Goal: Task Accomplishment & Management: Use online tool/utility

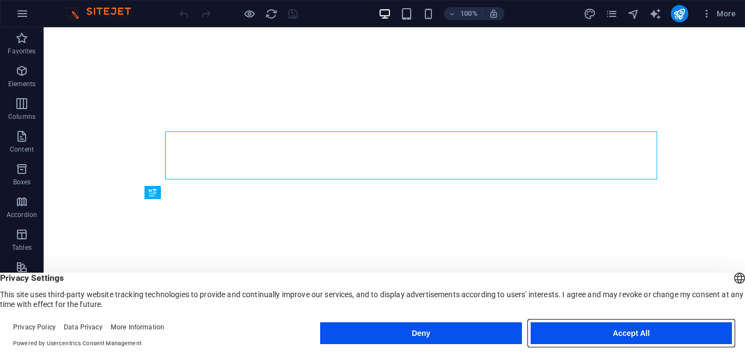
click at [569, 334] on button "Accept All" at bounding box center [630, 333] width 201 height 22
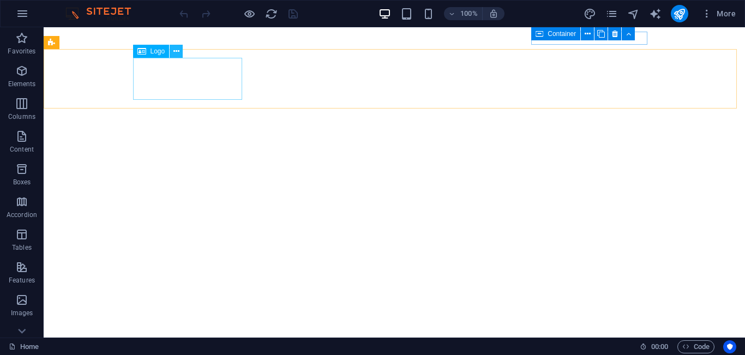
click at [179, 49] on icon at bounding box center [176, 51] width 6 height 11
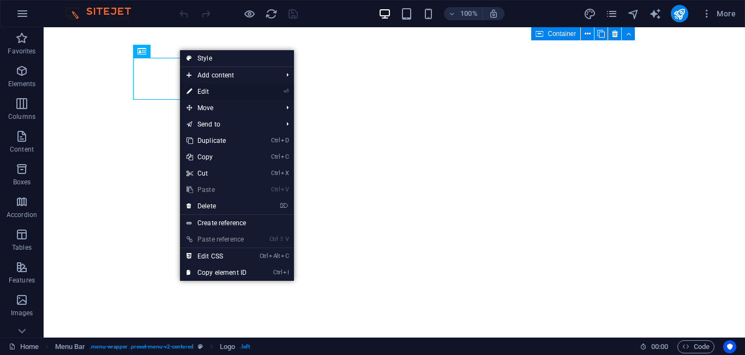
click at [206, 95] on link "⏎ Edit" at bounding box center [216, 91] width 73 height 16
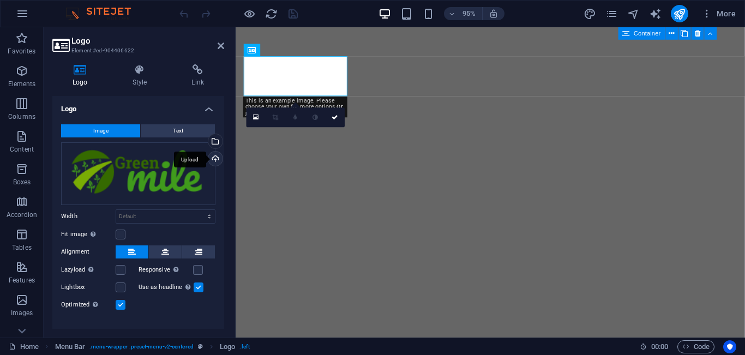
click at [214, 161] on div "Upload" at bounding box center [214, 160] width 16 height 16
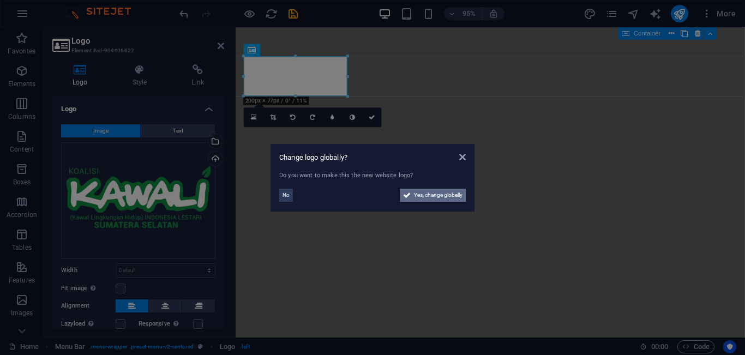
click at [434, 194] on span "Yes, change globally" at bounding box center [438, 195] width 49 height 13
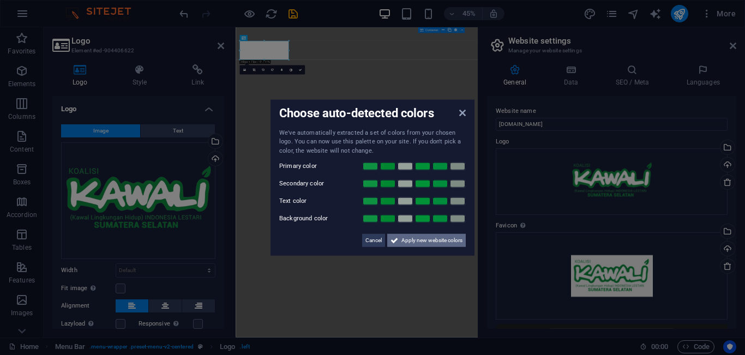
click at [422, 239] on span "Apply new website colors" at bounding box center [431, 240] width 61 height 13
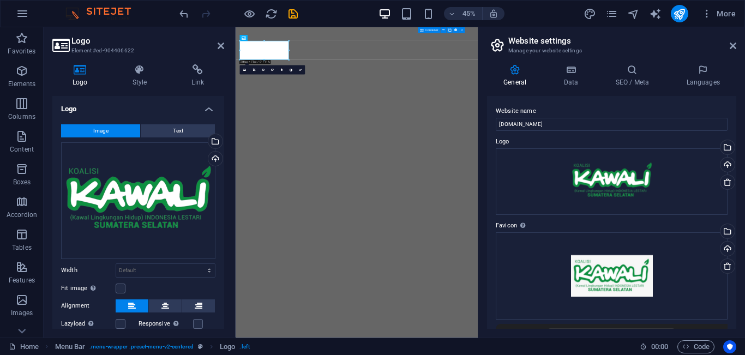
click at [744, 290] on div "General Data SEO / Meta Languages Website name [DOMAIN_NAME] Logo Drag files he…" at bounding box center [611, 197] width 267 height 282
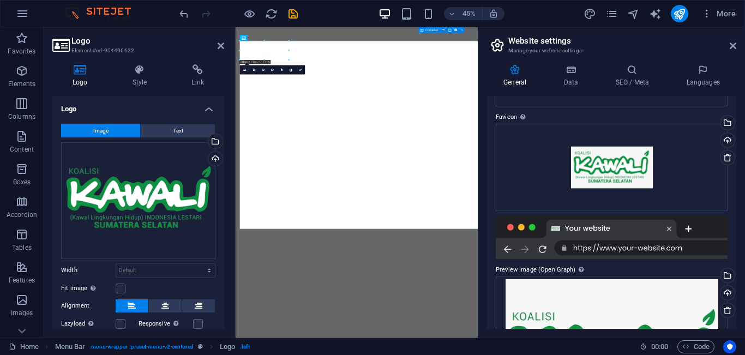
click at [737, 288] on div "General Data SEO / Meta Languages Website name [DOMAIN_NAME] Logo Drag files he…" at bounding box center [611, 197] width 267 height 282
click at [663, 186] on div "Drag files here, click to choose files or select files from Files or our free s…" at bounding box center [611, 167] width 232 height 87
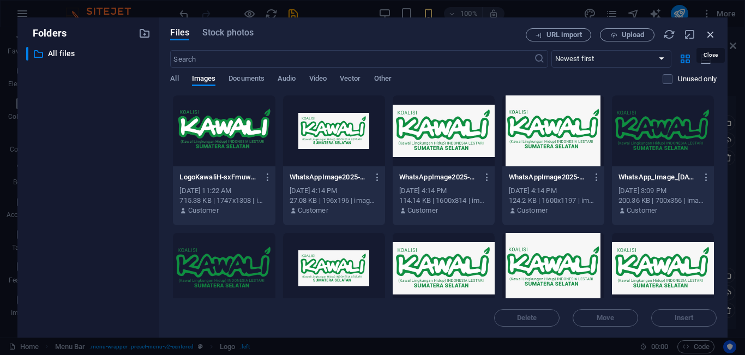
click at [713, 35] on icon "button" at bounding box center [710, 34] width 12 height 12
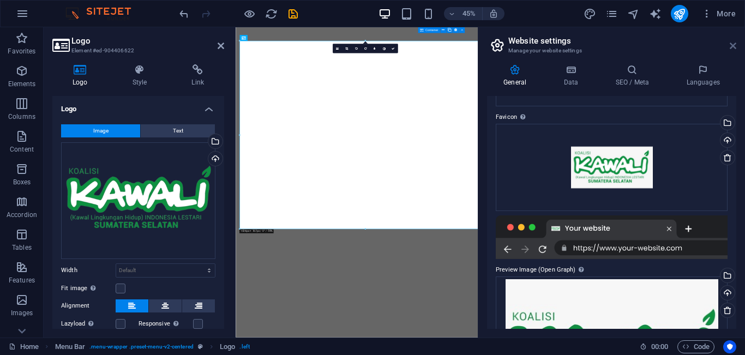
click at [732, 49] on icon at bounding box center [732, 45] width 7 height 9
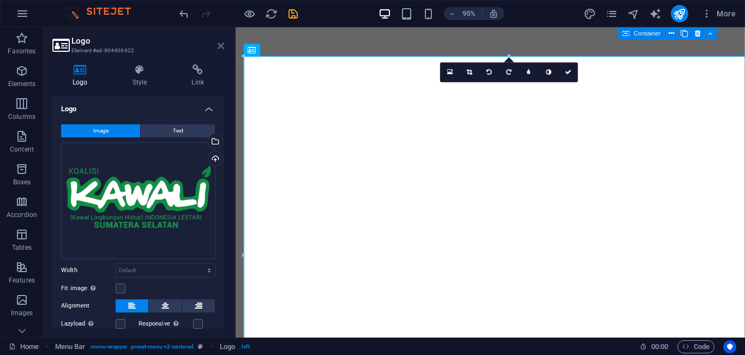
click at [222, 50] on link at bounding box center [220, 45] width 7 height 9
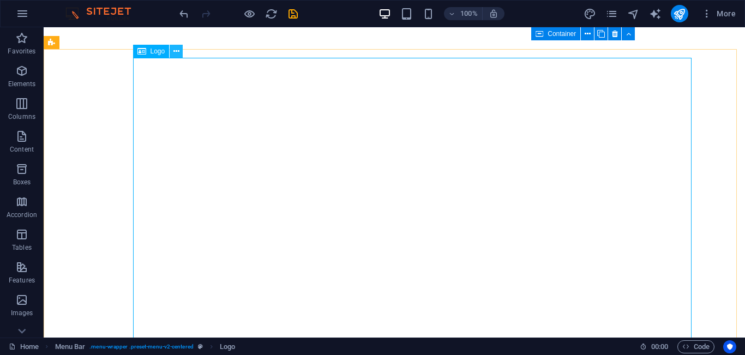
click at [179, 53] on button at bounding box center [176, 51] width 13 height 13
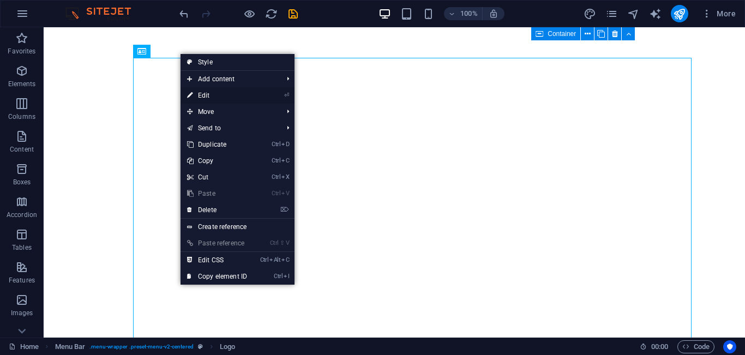
click at [218, 97] on link "⏎ Edit" at bounding box center [216, 95] width 73 height 16
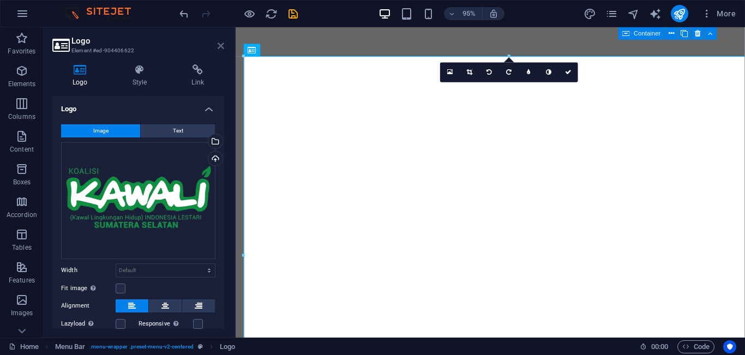
click at [223, 44] on icon at bounding box center [220, 45] width 7 height 9
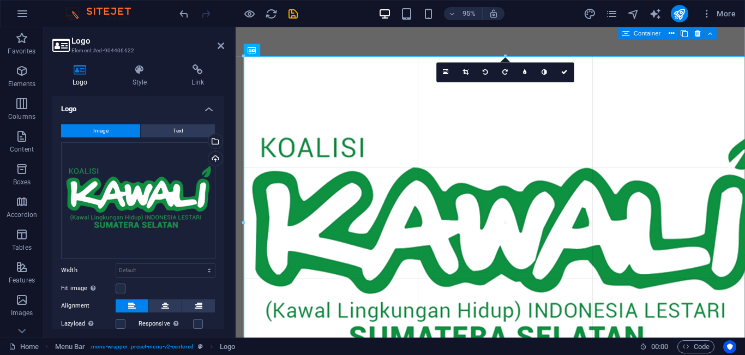
drag, startPoint x: 244, startPoint y: 56, endPoint x: 360, endPoint y: 126, distance: 135.7
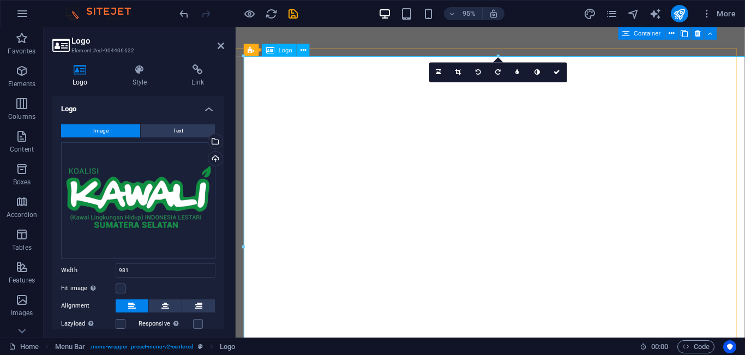
type input "981"
select select "px"
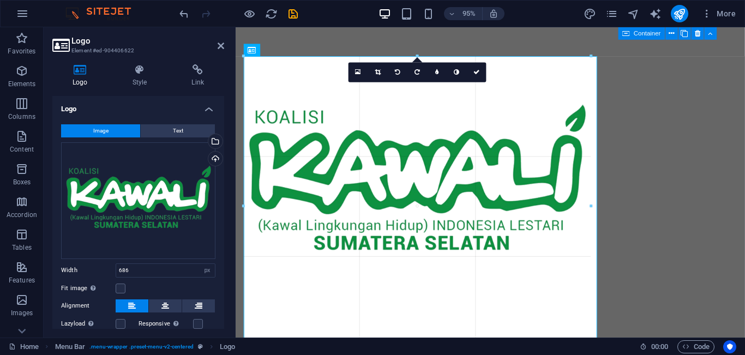
click at [617, 225] on div at bounding box center [485, 210] width 501 height 325
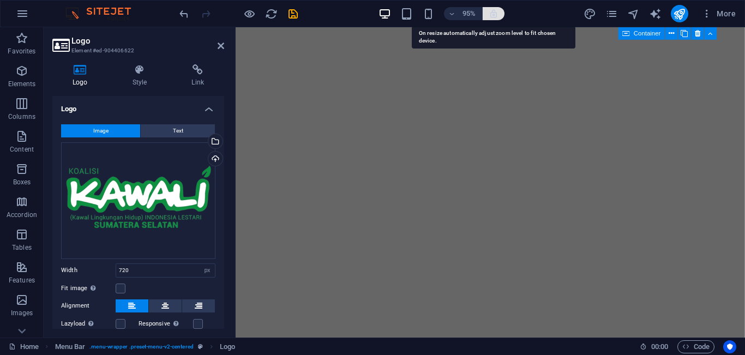
drag, startPoint x: 618, startPoint y: 67, endPoint x: 488, endPoint y: 12, distance: 140.7
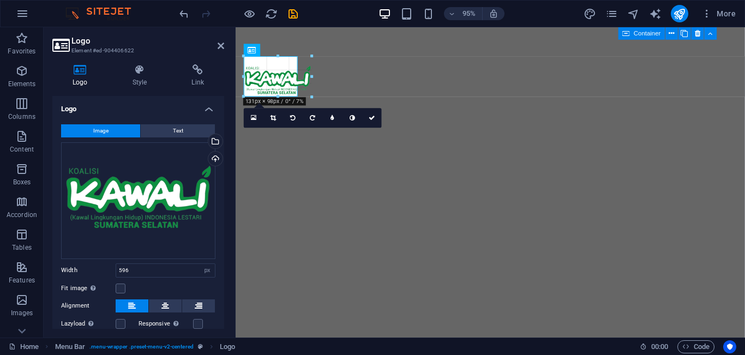
drag, startPoint x: 568, startPoint y: 298, endPoint x: 286, endPoint y: 93, distance: 349.2
type input "104"
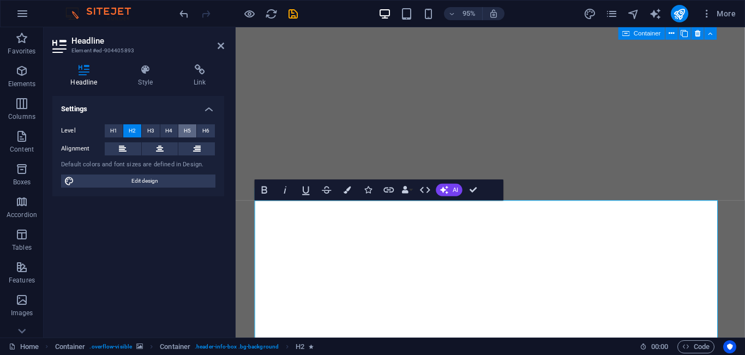
click at [190, 126] on span "H5" at bounding box center [187, 130] width 7 height 13
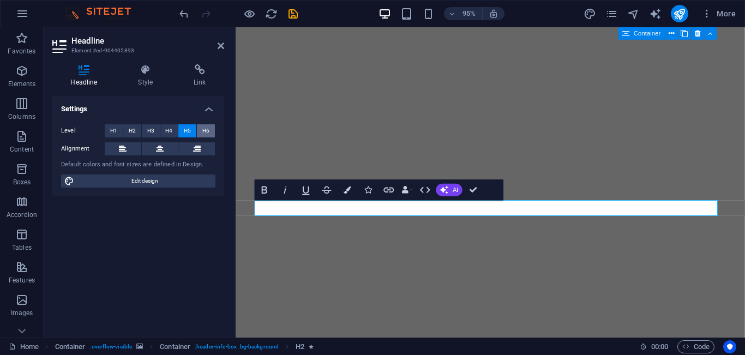
click at [207, 131] on span "H6" at bounding box center [205, 130] width 7 height 13
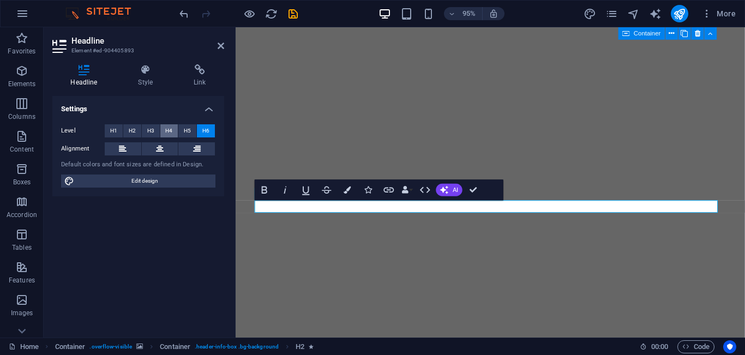
click at [167, 134] on span "H4" at bounding box center [168, 130] width 7 height 13
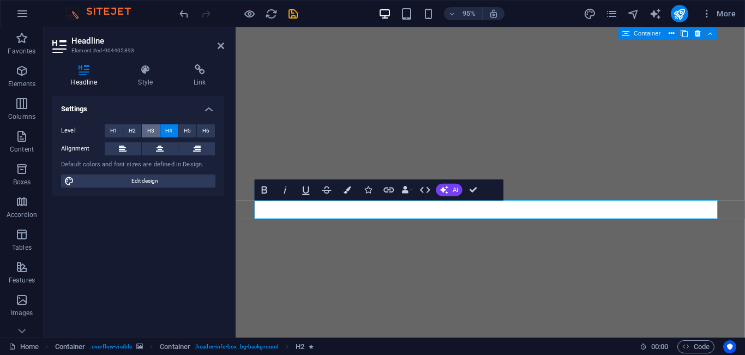
click at [148, 129] on span "H3" at bounding box center [150, 130] width 7 height 13
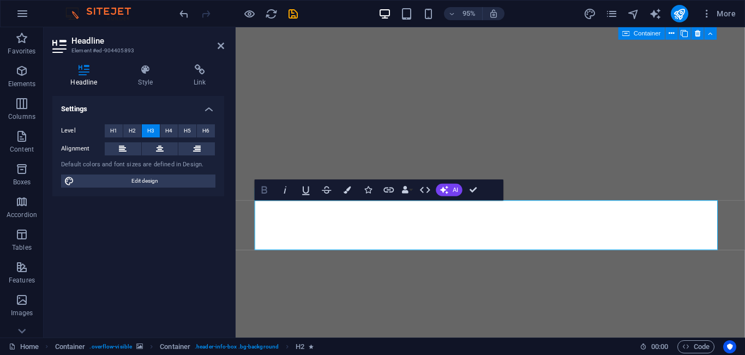
click at [262, 187] on icon "button" at bounding box center [264, 189] width 5 height 7
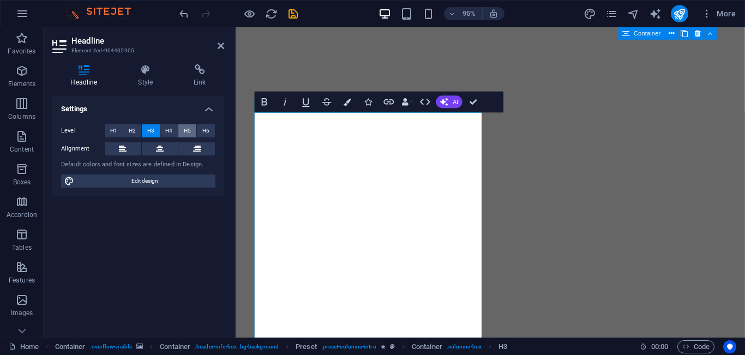
click at [183, 132] on button "H5" at bounding box center [187, 130] width 18 height 13
click at [171, 132] on span "H4" at bounding box center [168, 130] width 7 height 13
click at [140, 132] on button "H2" at bounding box center [132, 130] width 18 height 13
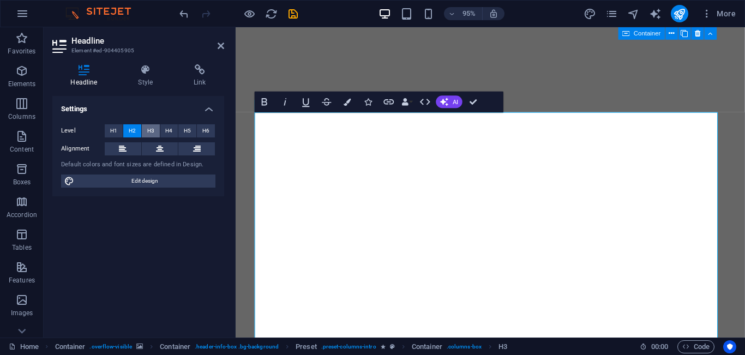
click at [159, 132] on button "H3" at bounding box center [151, 130] width 18 height 13
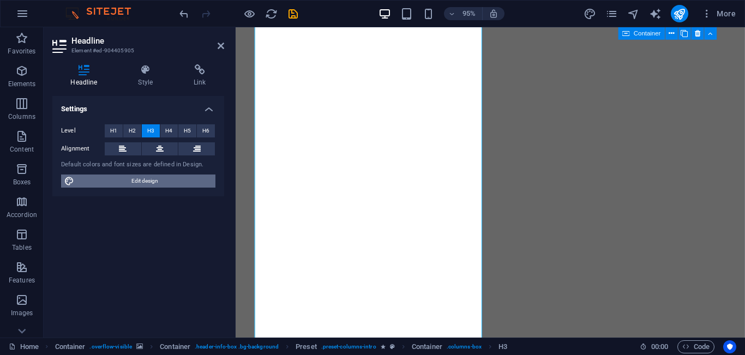
click at [174, 182] on span "Edit design" at bounding box center [144, 180] width 135 height 13
select select "px"
select select "300"
select select "px"
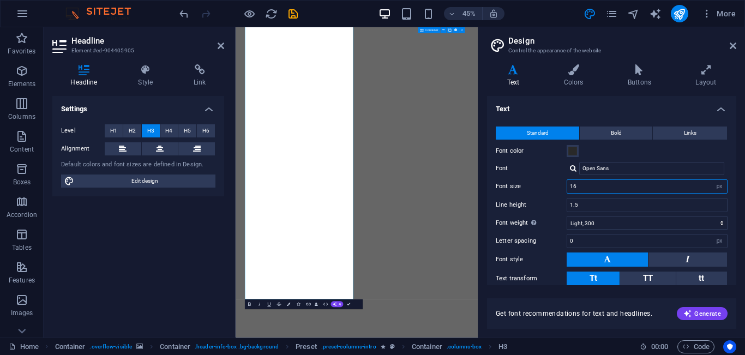
click at [583, 183] on input "16" at bounding box center [647, 186] width 160 height 13
type input "8"
click at [732, 46] on icon at bounding box center [732, 45] width 7 height 9
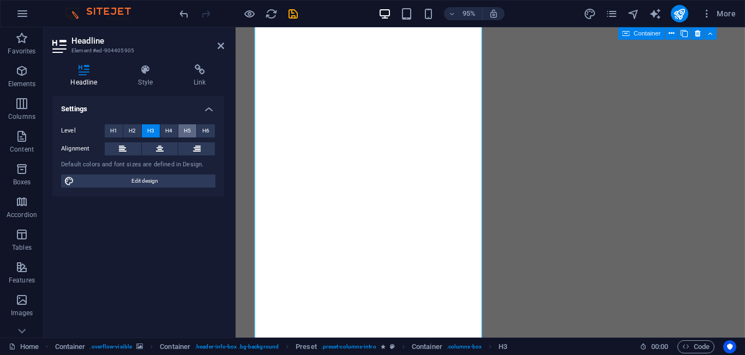
click at [184, 128] on span "H5" at bounding box center [187, 130] width 7 height 13
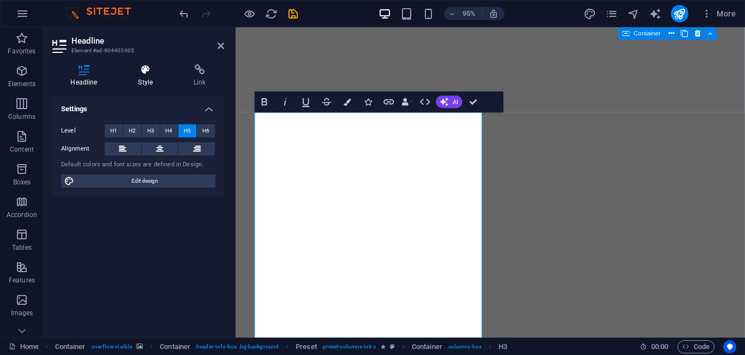
click at [144, 72] on icon at bounding box center [145, 69] width 51 height 11
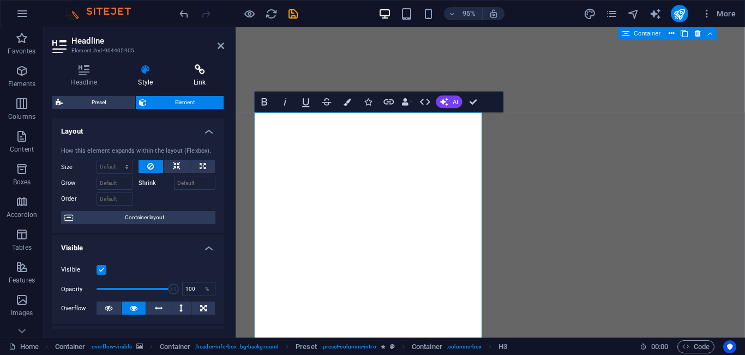
click at [195, 78] on h4 "Link" at bounding box center [200, 75] width 49 height 23
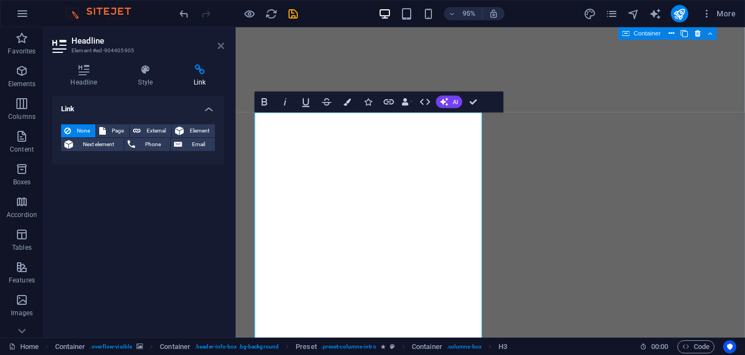
click at [223, 49] on icon at bounding box center [220, 45] width 7 height 9
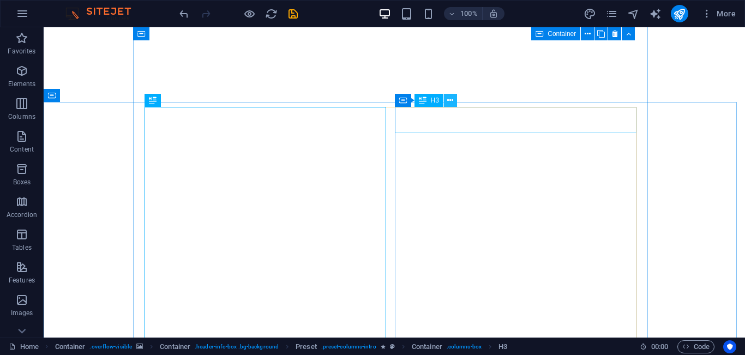
click at [446, 99] on button at bounding box center [450, 100] width 13 height 13
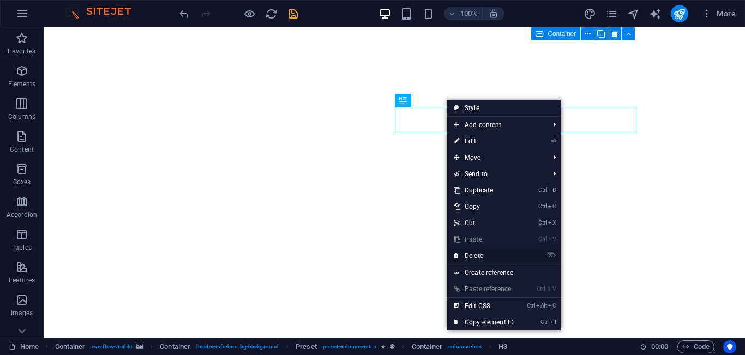
click at [484, 258] on link "⌦ Delete" at bounding box center [483, 255] width 73 height 16
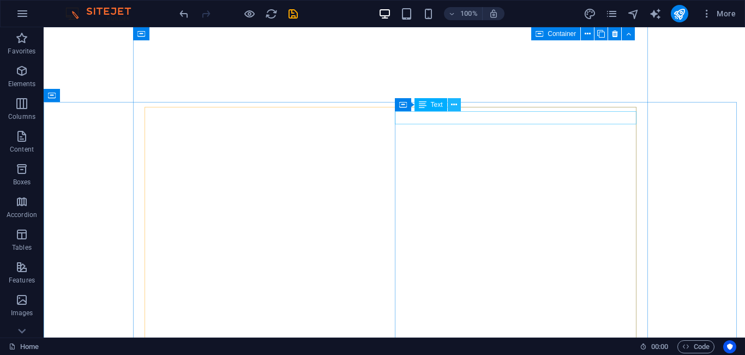
click at [452, 107] on icon at bounding box center [454, 104] width 6 height 11
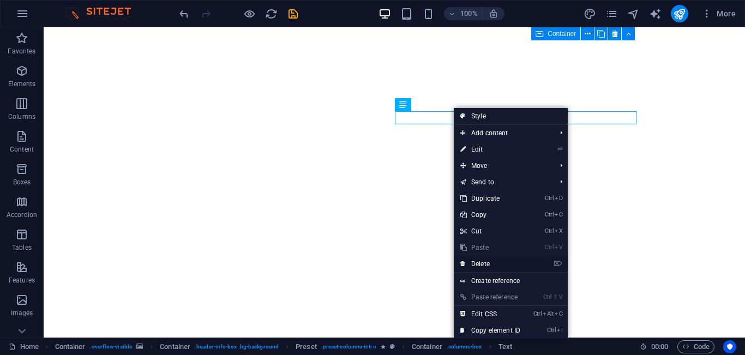
click at [492, 268] on link "⌦ Delete" at bounding box center [490, 264] width 73 height 16
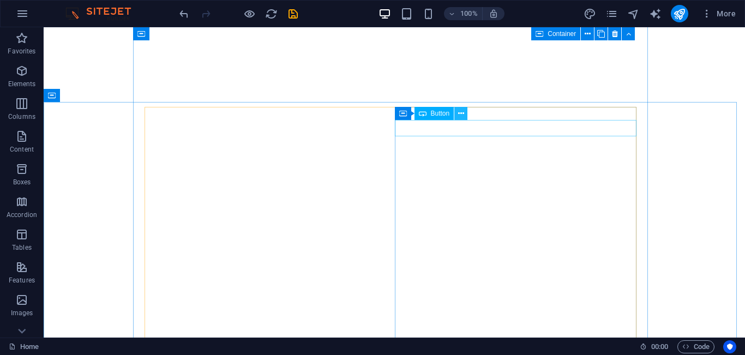
click at [463, 119] on icon at bounding box center [461, 113] width 6 height 11
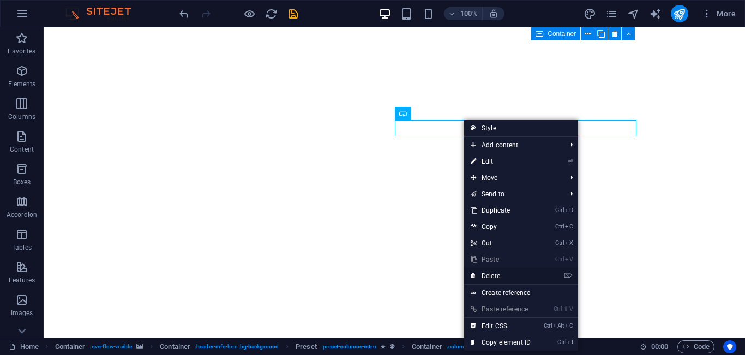
click at [500, 275] on link "⌦ Delete" at bounding box center [500, 276] width 73 height 16
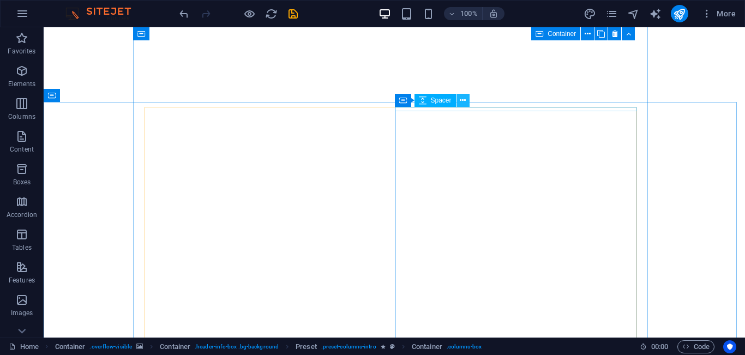
click at [461, 102] on icon at bounding box center [463, 100] width 6 height 11
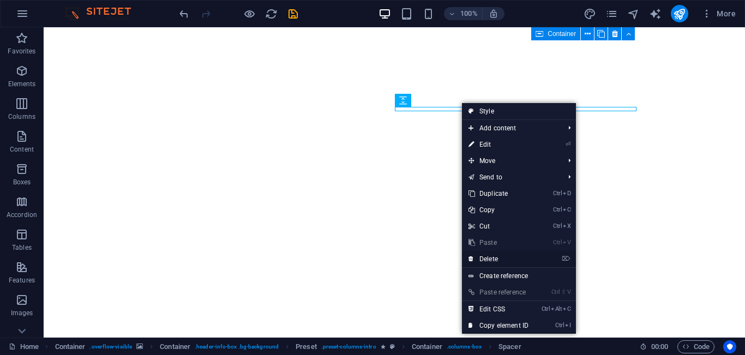
click at [498, 259] on link "⌦ Delete" at bounding box center [498, 259] width 73 height 16
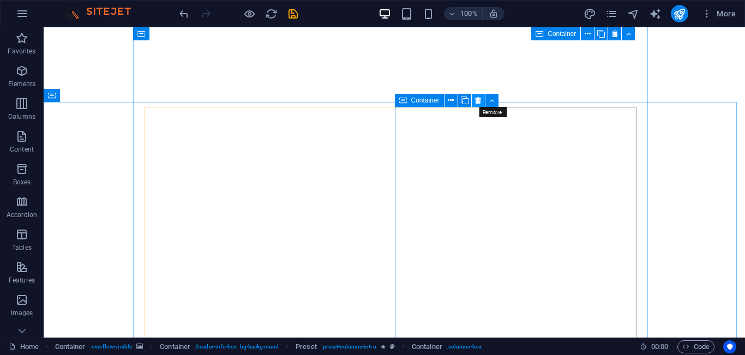
click at [480, 99] on icon at bounding box center [478, 100] width 6 height 11
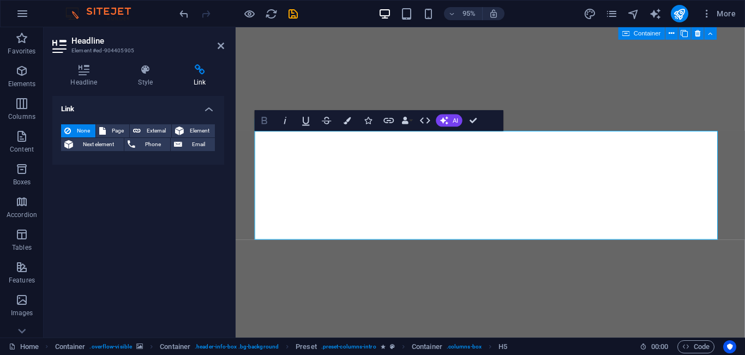
click at [271, 123] on button "Bold" at bounding box center [265, 120] width 20 height 21
click at [93, 76] on h4 "Headline" at bounding box center [86, 75] width 68 height 23
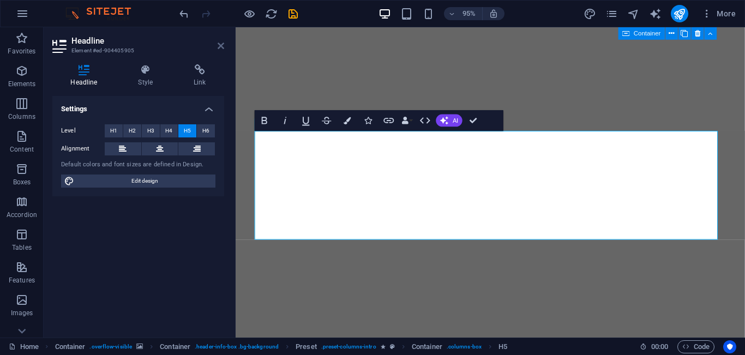
click at [221, 49] on icon at bounding box center [220, 45] width 7 height 9
